Goal: Task Accomplishment & Management: Manage account settings

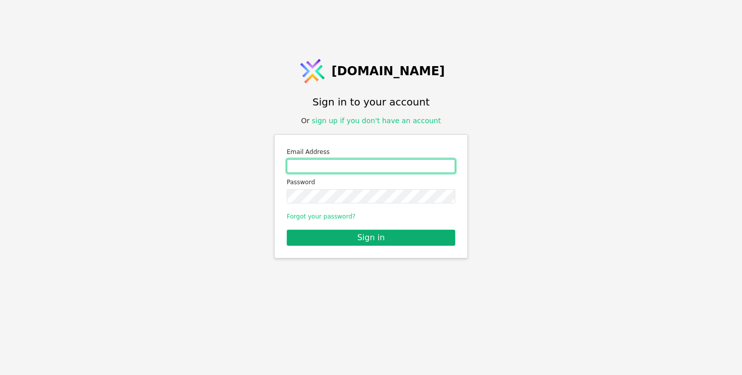
type input "[EMAIL_ADDRESS][PERSON_NAME][DOMAIN_NAME]"
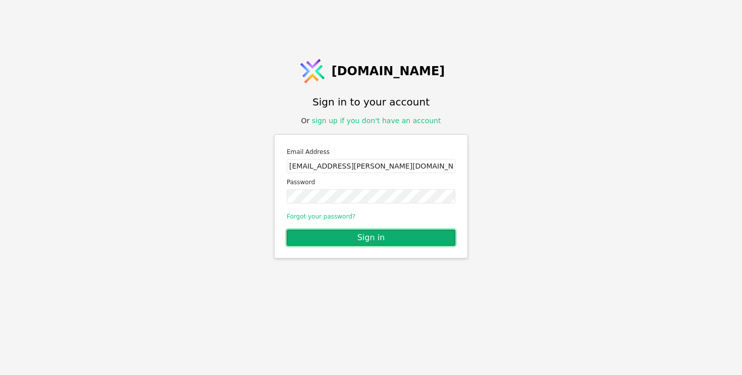
click at [383, 239] on button "Sign in" at bounding box center [371, 238] width 169 height 16
